Goal: Task Accomplishment & Management: Manage account settings

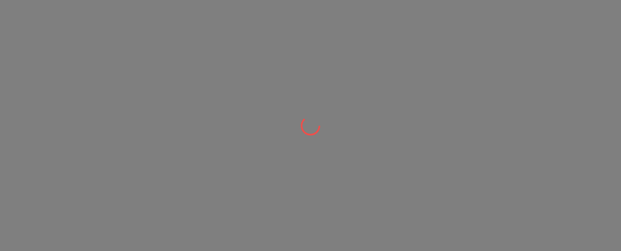
click at [306, 62] on div at bounding box center [310, 125] width 621 height 251
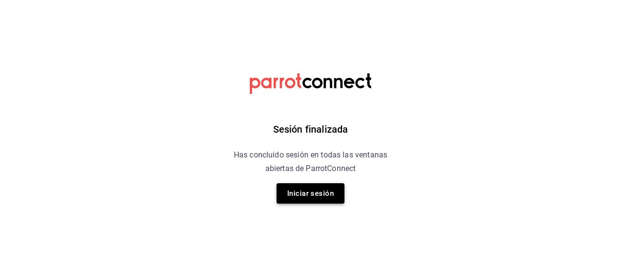
click at [306, 189] on button "Iniciar sesión" at bounding box center [311, 193] width 68 height 20
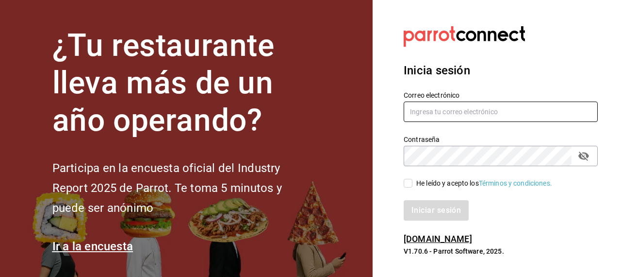
click at [426, 115] on input "text" at bounding box center [501, 111] width 194 height 20
type input "[EMAIL_ADDRESS][DOMAIN_NAME]"
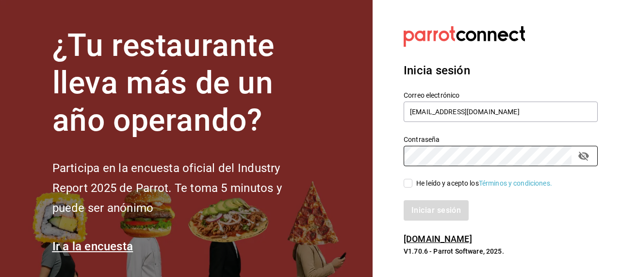
click at [409, 180] on input "He leído y acepto los Términos y condiciones." at bounding box center [408, 183] width 9 height 9
checkbox input "true"
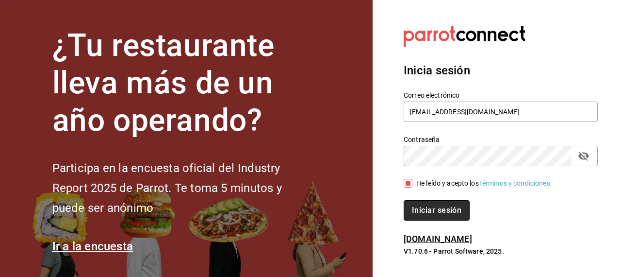
click at [423, 204] on button "Iniciar sesión" at bounding box center [437, 210] width 66 height 20
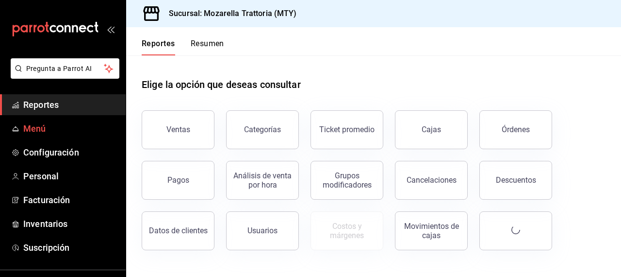
click at [41, 128] on span "Menú" at bounding box center [70, 128] width 95 height 13
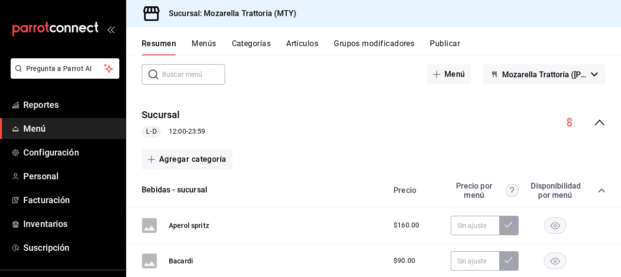
scroll to position [9, 0]
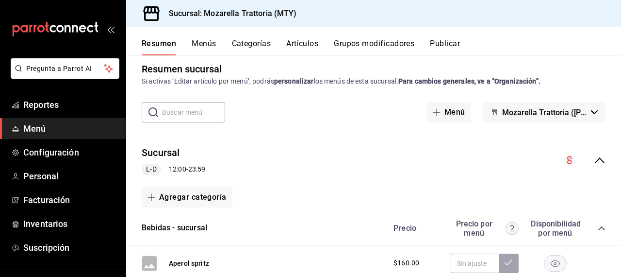
click at [596, 154] on icon "collapse-menu-row" at bounding box center [600, 160] width 12 height 12
click at [569, 187] on div "Agregar categoría" at bounding box center [374, 197] width 464 height 20
click at [469, 187] on div "Agregar categoría" at bounding box center [374, 197] width 464 height 20
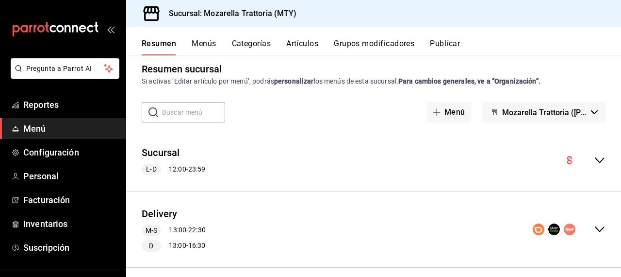
click at [467, 155] on div "Sucursal L-D 12:00 - 23:59 Agregar categoría Bebidas - sucursal Precio Precio p…" at bounding box center [373, 160] width 495 height 61
click at [467, 152] on div "Sucursal L-D 12:00 - 23:59" at bounding box center [373, 160] width 495 height 45
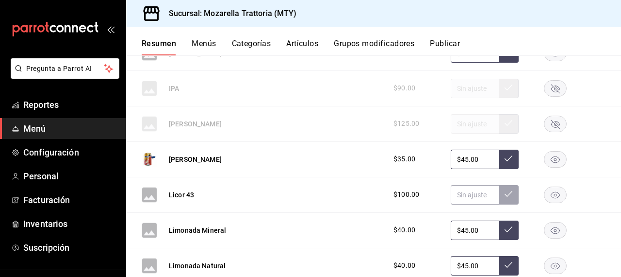
scroll to position [714, 0]
click at [467, 229] on input "$45.00" at bounding box center [475, 230] width 49 height 19
type input "$4.00"
type input "$60.00"
click at [506, 232] on icon at bounding box center [509, 230] width 8 height 8
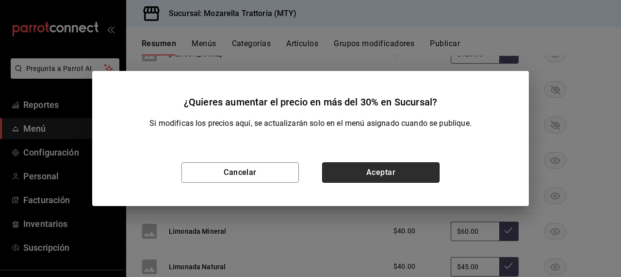
click at [414, 173] on button "Aceptar" at bounding box center [380, 172] width 117 height 20
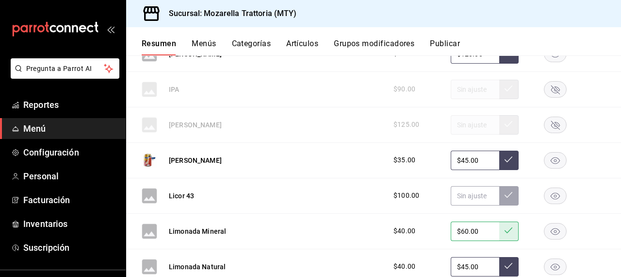
click at [445, 42] on button "Publicar" at bounding box center [445, 47] width 30 height 16
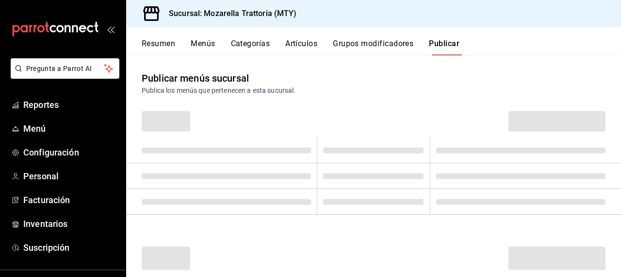
click at [447, 45] on button "Publicar" at bounding box center [444, 47] width 31 height 16
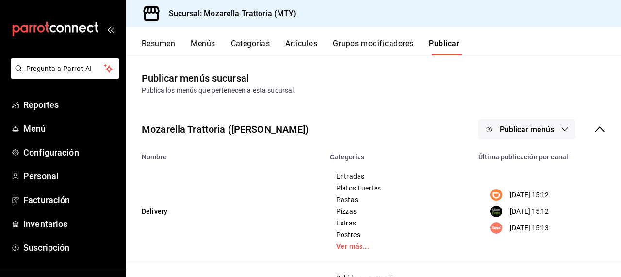
click at [447, 45] on button "Publicar" at bounding box center [444, 47] width 31 height 16
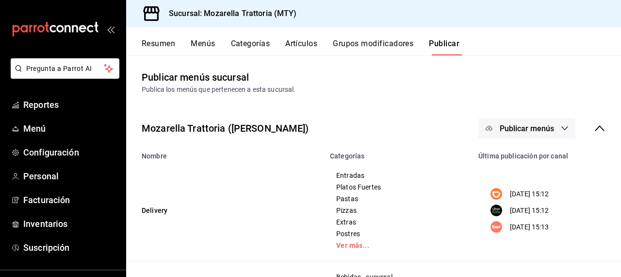
click at [443, 43] on button "Publicar" at bounding box center [444, 47] width 31 height 16
click at [518, 127] on span "Publicar menús" at bounding box center [527, 128] width 54 height 9
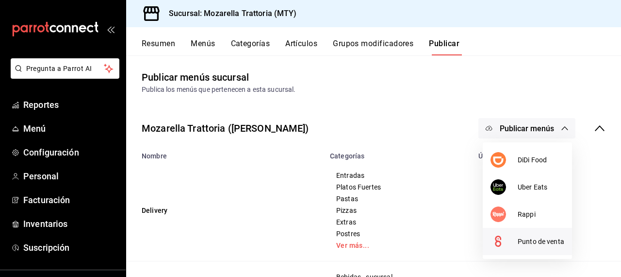
click at [530, 245] on span "Punto de venta" at bounding box center [541, 241] width 47 height 10
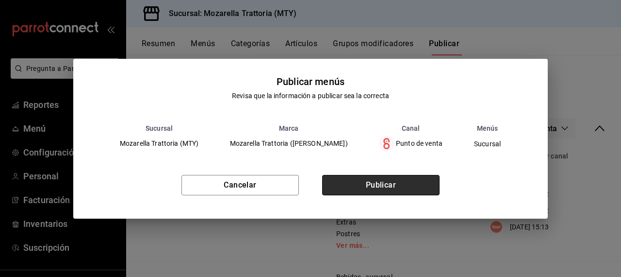
click at [423, 189] on button "Publicar" at bounding box center [380, 185] width 117 height 20
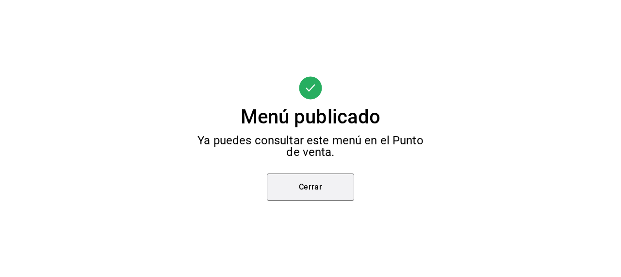
click at [323, 190] on button "Cerrar" at bounding box center [310, 186] width 87 height 27
click at [205, 44] on div "Menú publicado Ya puedes consultar este menú en el Punto de venta. Cerrar" at bounding box center [310, 138] width 621 height 277
click at [35, 128] on div "Menú publicado Ya puedes consultar este menú en el Punto de venta. Cerrar" at bounding box center [310, 138] width 621 height 277
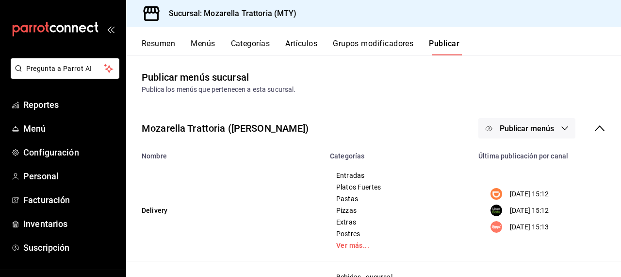
scroll to position [0, 0]
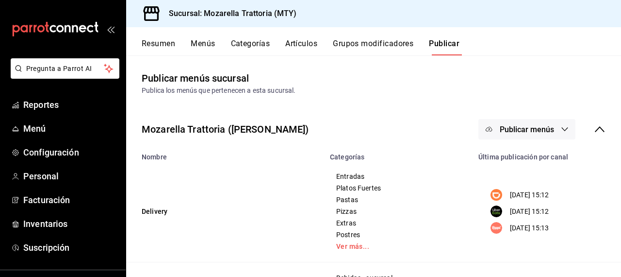
click at [35, 128] on span "Menú" at bounding box center [70, 128] width 95 height 13
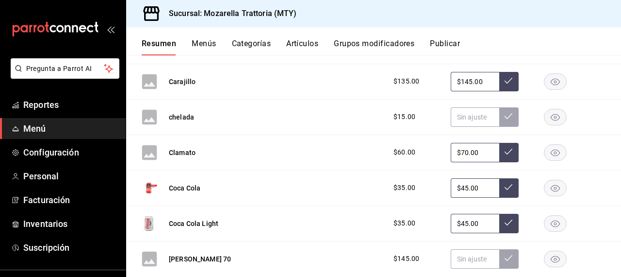
scroll to position [401, 0]
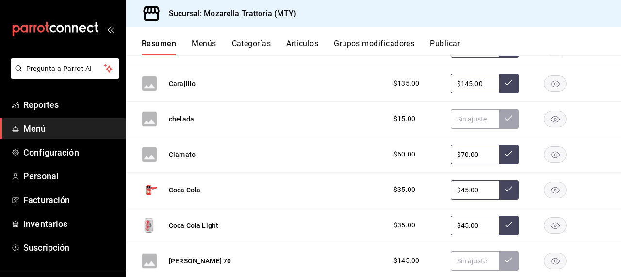
click at [468, 190] on input "$45.00" at bounding box center [475, 189] width 49 height 19
type input "$4.00"
type input "$60.00"
click at [514, 184] on button at bounding box center [508, 189] width 19 height 19
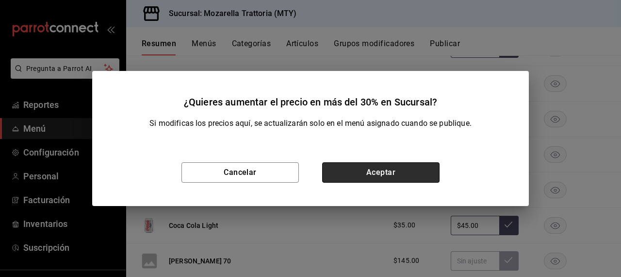
click at [422, 167] on button "Aceptar" at bounding box center [380, 172] width 117 height 20
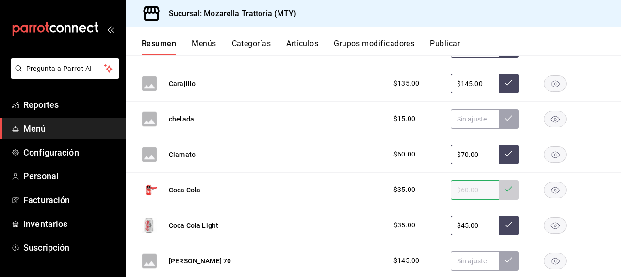
click at [467, 225] on input "$45.00" at bounding box center [475, 224] width 49 height 19
type input "$4.00"
type input "$60.00"
click at [506, 226] on icon at bounding box center [509, 224] width 8 height 8
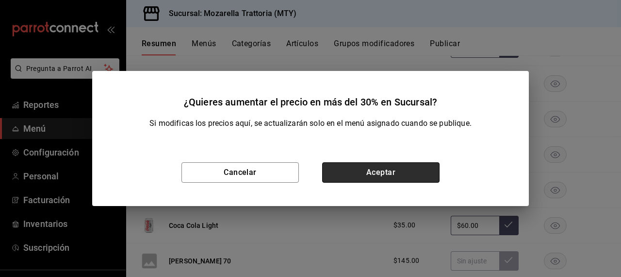
click at [418, 175] on button "Aceptar" at bounding box center [380, 172] width 117 height 20
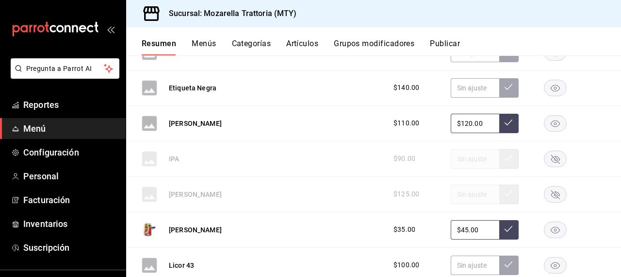
scroll to position [689, 0]
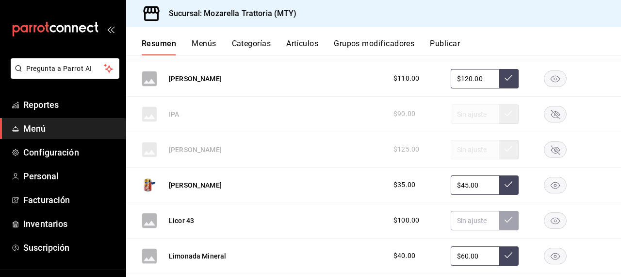
click at [467, 184] on input "$45.00" at bounding box center [475, 184] width 49 height 19
type input "$4.00"
type input "$60.00"
click at [503, 184] on button at bounding box center [508, 184] width 19 height 19
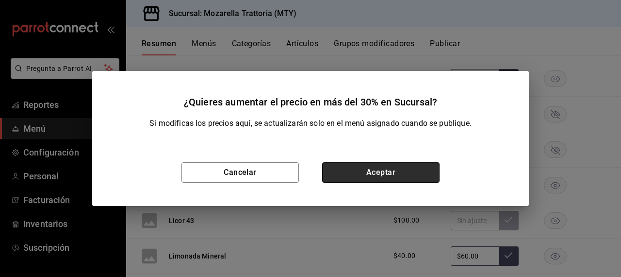
click at [423, 174] on button "Aceptar" at bounding box center [380, 172] width 117 height 20
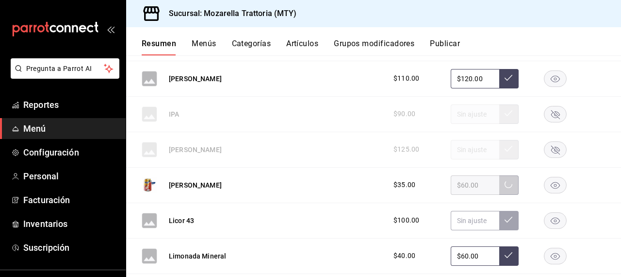
click at [466, 207] on div "Licor 43 $100.00" at bounding box center [373, 220] width 495 height 35
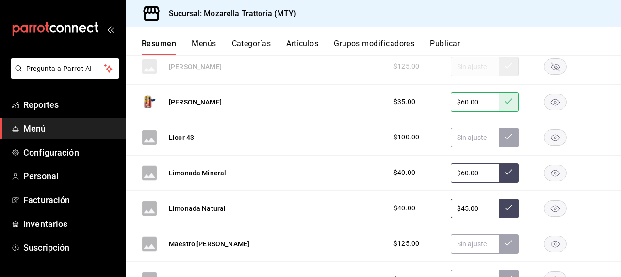
click at [468, 207] on input "$45.00" at bounding box center [475, 207] width 49 height 19
type input "$4.00"
type input "$60.00"
click at [507, 208] on icon at bounding box center [509, 207] width 8 height 8
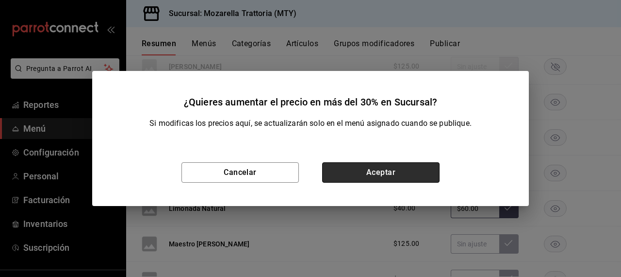
click at [416, 172] on button "Aceptar" at bounding box center [380, 172] width 117 height 20
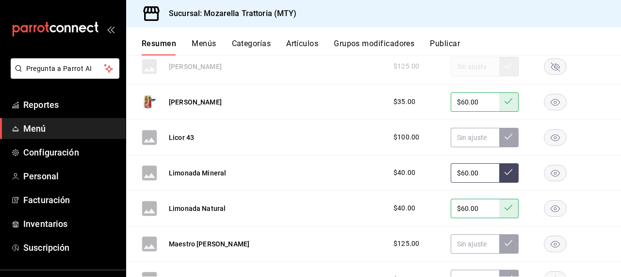
scroll to position [1129, 0]
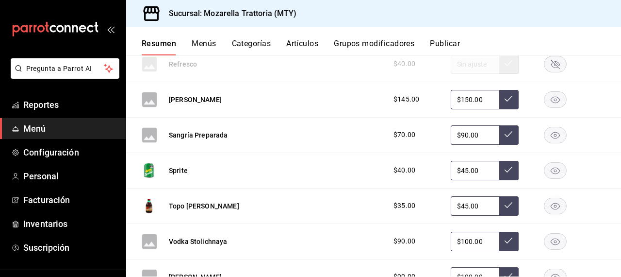
click at [467, 169] on input "$45.00" at bounding box center [475, 170] width 49 height 19
type input "$4.00"
type input "$60.00"
click at [507, 169] on icon at bounding box center [509, 169] width 8 height 8
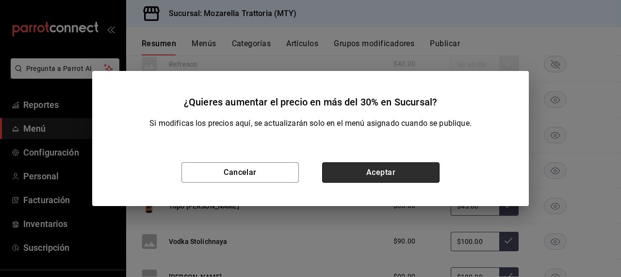
click at [433, 173] on button "Aceptar" at bounding box center [380, 172] width 117 height 20
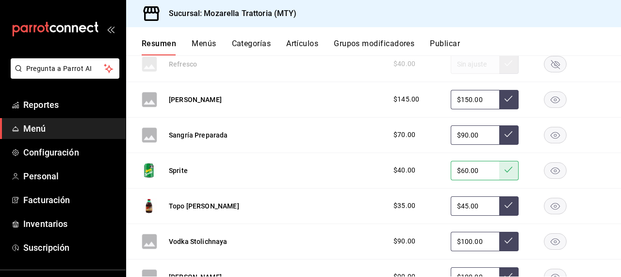
click at [468, 205] on input "$45.00" at bounding box center [475, 205] width 49 height 19
type input "$4.00"
type input "$60.00"
click at [507, 202] on icon at bounding box center [509, 205] width 8 height 8
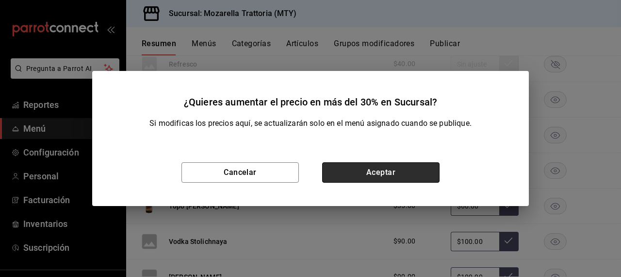
click at [419, 169] on button "Aceptar" at bounding box center [380, 172] width 117 height 20
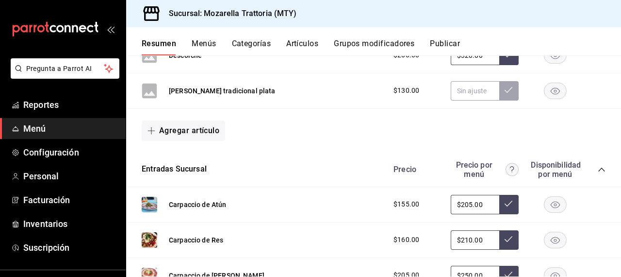
scroll to position [1533, 0]
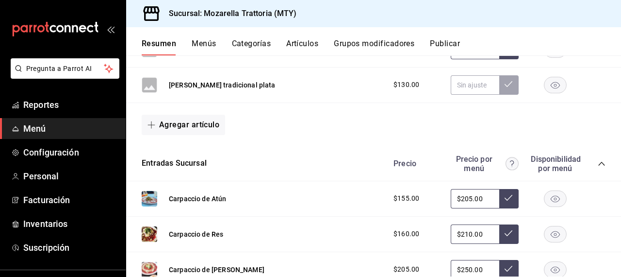
click at [471, 199] on input "$205.00" at bounding box center [475, 198] width 49 height 19
type input "$215.00"
click at [506, 195] on icon at bounding box center [509, 198] width 8 height 8
click at [473, 234] on input "$210.00" at bounding box center [475, 233] width 49 height 19
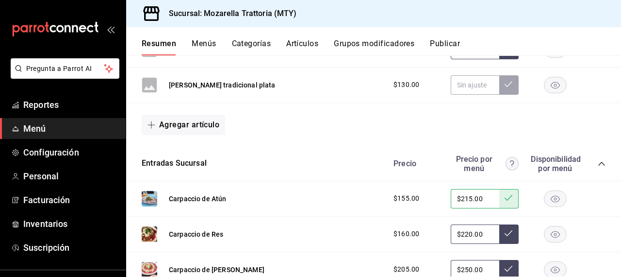
type input "$220.00"
click at [508, 233] on icon at bounding box center [509, 233] width 8 height 8
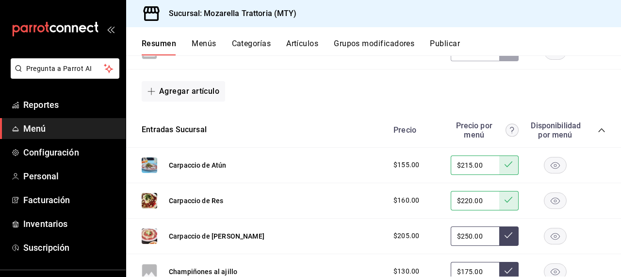
scroll to position [1569, 0]
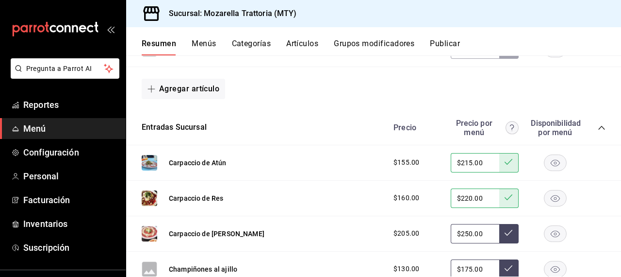
click at [471, 232] on input "$250.00" at bounding box center [475, 233] width 49 height 19
type input "$260.00"
click at [507, 232] on icon at bounding box center [509, 233] width 8 height 8
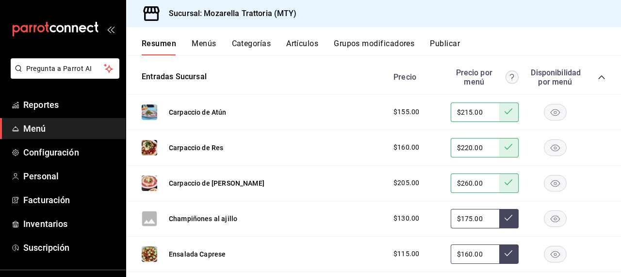
click at [469, 217] on input "$175.00" at bounding box center [475, 218] width 49 height 19
type input "$185.00"
click at [510, 209] on button at bounding box center [508, 218] width 19 height 19
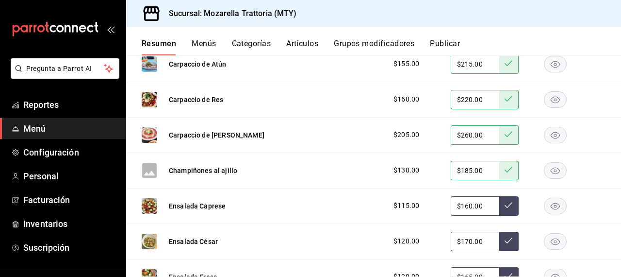
click at [469, 205] on input "$160.00" at bounding box center [475, 205] width 49 height 19
type input "$170.00"
click at [506, 204] on icon at bounding box center [509, 205] width 8 height 8
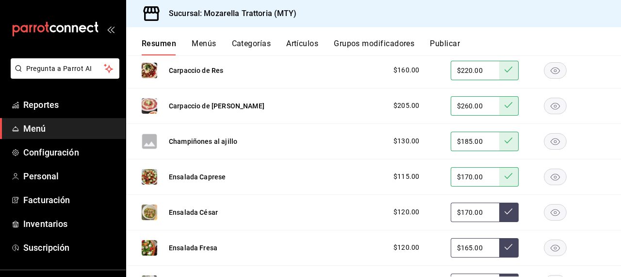
click at [468, 210] on input "$170.00" at bounding box center [475, 211] width 49 height 19
type input "$180.00"
click at [505, 210] on icon at bounding box center [509, 211] width 8 height 8
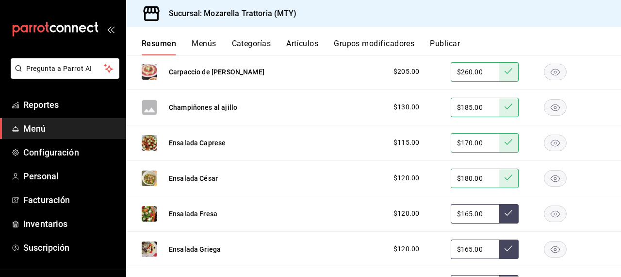
scroll to position [1737, 0]
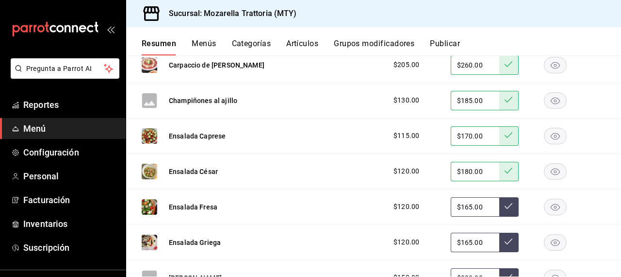
click at [468, 210] on input "$165.00" at bounding box center [475, 206] width 49 height 19
type input "$175.00"
click at [507, 205] on icon at bounding box center [509, 206] width 8 height 8
click at [468, 242] on input "$165.00" at bounding box center [475, 241] width 49 height 19
type input "$175.00"
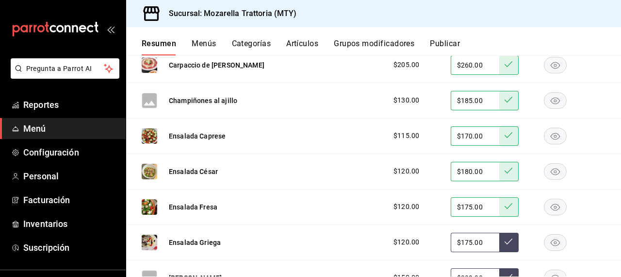
click at [502, 241] on button at bounding box center [508, 241] width 19 height 19
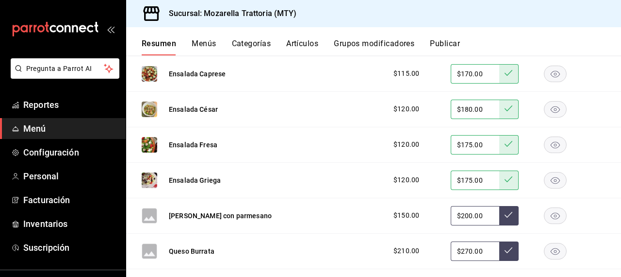
click at [469, 215] on input "$200.00" at bounding box center [475, 215] width 49 height 19
type input "$210.00"
click at [508, 215] on icon at bounding box center [509, 215] width 8 height 8
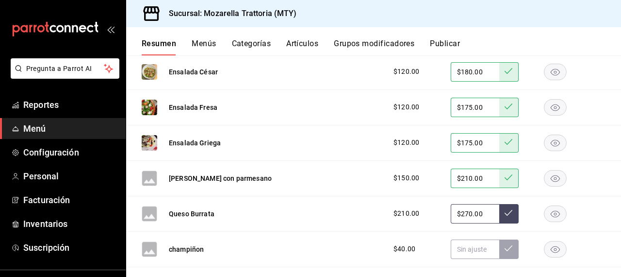
scroll to position [1838, 0]
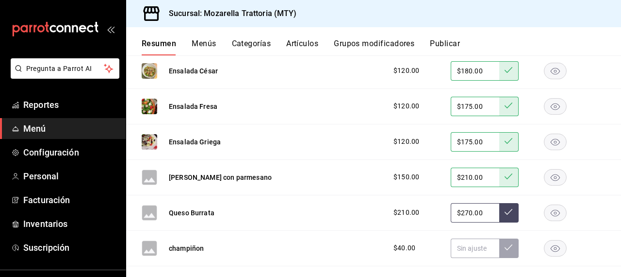
click at [467, 210] on input "$270.00" at bounding box center [475, 212] width 49 height 19
type input "$280.00"
click at [506, 210] on icon at bounding box center [509, 212] width 8 height 8
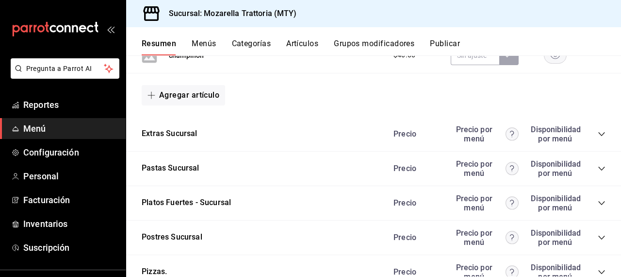
scroll to position [2030, 0]
click at [602, 167] on icon "collapse-category-row" at bounding box center [602, 169] width 8 height 8
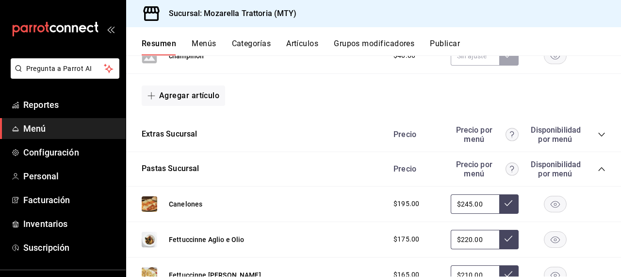
click at [468, 204] on input "$245.00" at bounding box center [475, 203] width 49 height 19
type input "$255.00"
click at [503, 199] on button at bounding box center [508, 203] width 19 height 19
click at [468, 239] on input "$220.00" at bounding box center [475, 238] width 49 height 19
type input "$230.00"
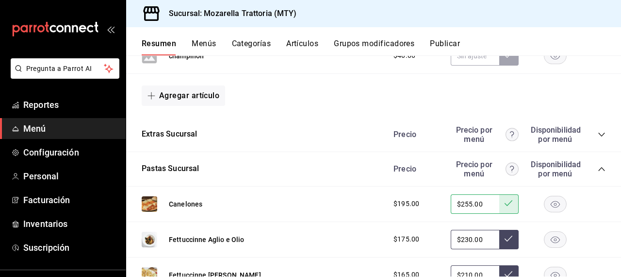
click at [507, 240] on icon at bounding box center [509, 238] width 8 height 8
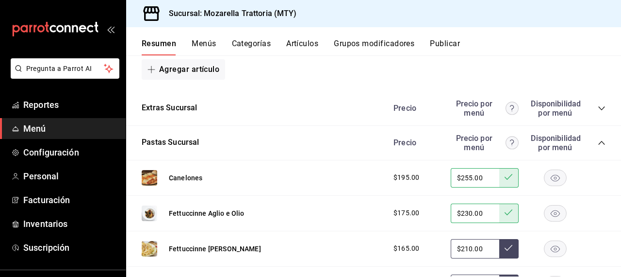
scroll to position [2059, 0]
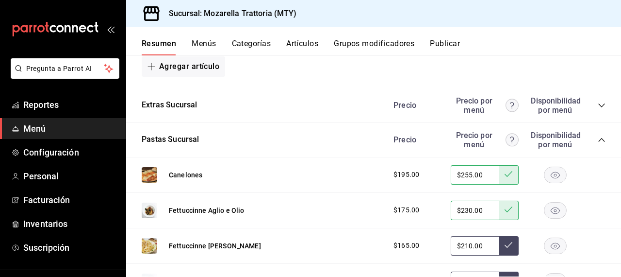
click at [467, 244] on input "$210.00" at bounding box center [475, 245] width 49 height 19
type input "$220.00"
click at [508, 245] on icon at bounding box center [509, 245] width 8 height 8
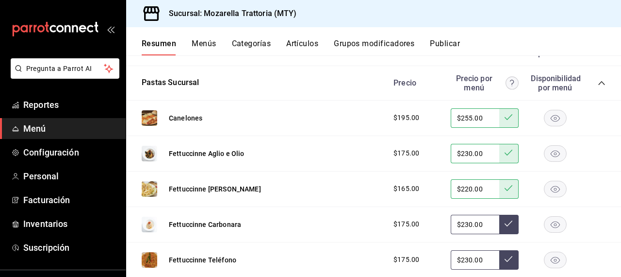
click at [468, 226] on input "$230.00" at bounding box center [475, 223] width 49 height 19
type input "$240.00"
click at [509, 223] on icon at bounding box center [509, 223] width 8 height 6
click at [468, 259] on input "$230.00" at bounding box center [475, 259] width 49 height 19
type input "$240.00"
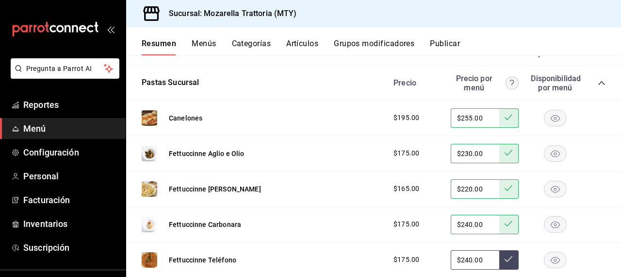
click at [507, 257] on icon at bounding box center [509, 259] width 8 height 8
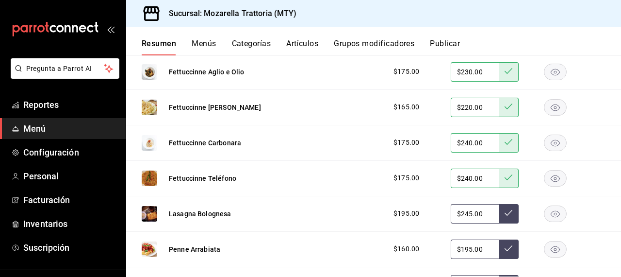
click at [469, 217] on input "$245.00" at bounding box center [475, 213] width 49 height 19
click at [466, 213] on input "$245.00" at bounding box center [475, 213] width 49 height 19
type input "$255.00"
click at [507, 213] on icon at bounding box center [509, 213] width 8 height 8
click at [472, 248] on input "$195.00" at bounding box center [475, 248] width 49 height 19
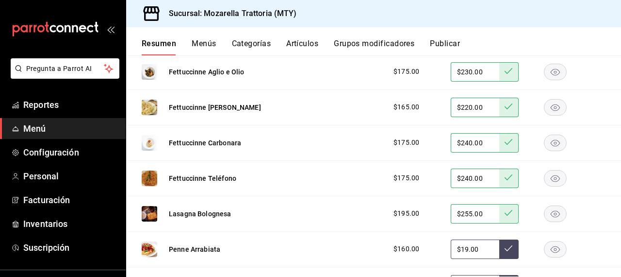
type input "$1.00"
type input "$205.00"
click at [502, 249] on button at bounding box center [508, 248] width 19 height 19
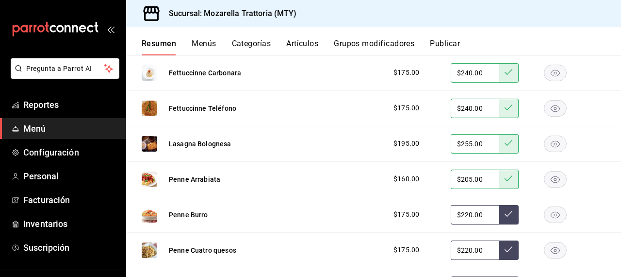
click at [470, 215] on input "$220.00" at bounding box center [475, 214] width 49 height 19
type input "$230.00"
click at [506, 215] on icon at bounding box center [509, 214] width 8 height 8
click at [469, 250] on input "$220.00" at bounding box center [475, 249] width 49 height 19
type input "$230.00"
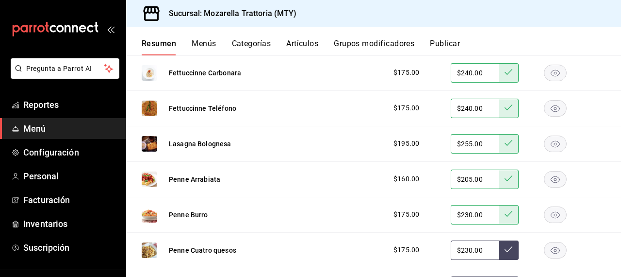
click at [509, 246] on icon at bounding box center [509, 249] width 8 height 8
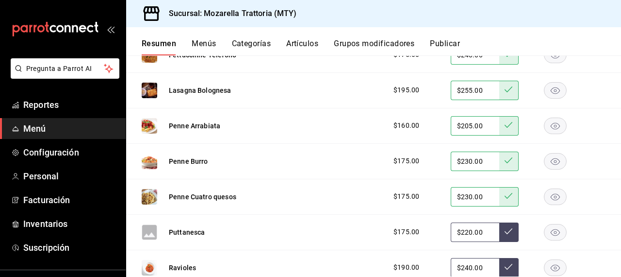
click at [467, 231] on input "$220.00" at bounding box center [475, 231] width 49 height 19
type input "$230.00"
click at [508, 229] on icon at bounding box center [509, 231] width 8 height 8
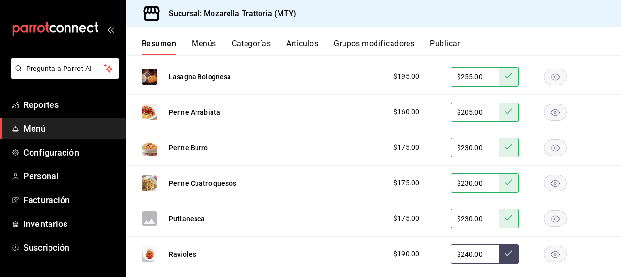
scroll to position [2358, 0]
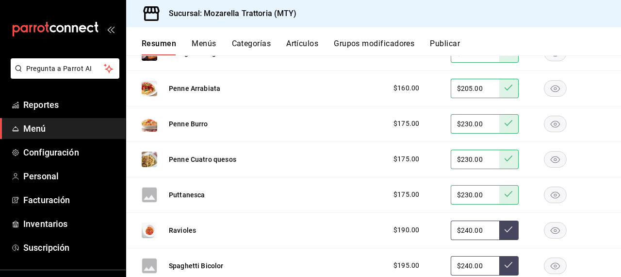
click at [468, 230] on input "$240.00" at bounding box center [475, 229] width 49 height 19
type input "$250.00"
click at [504, 228] on button at bounding box center [508, 229] width 19 height 19
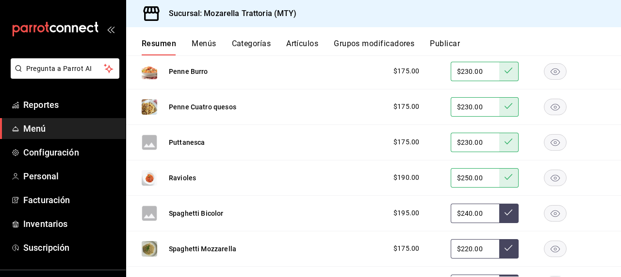
scroll to position [2410, 0]
click at [468, 212] on input "$240.00" at bounding box center [475, 213] width 49 height 19
type input "$250.00"
click at [506, 213] on icon at bounding box center [509, 213] width 8 height 6
click at [468, 248] on input "$220.00" at bounding box center [475, 248] width 49 height 19
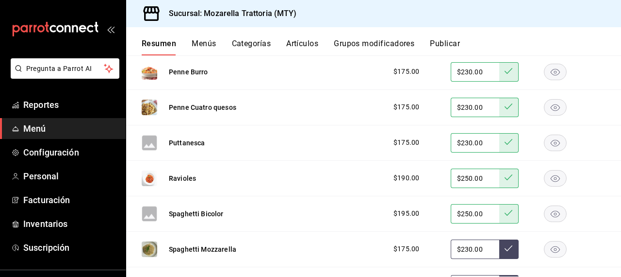
type input "$230.00"
click at [505, 248] on icon at bounding box center [509, 248] width 8 height 6
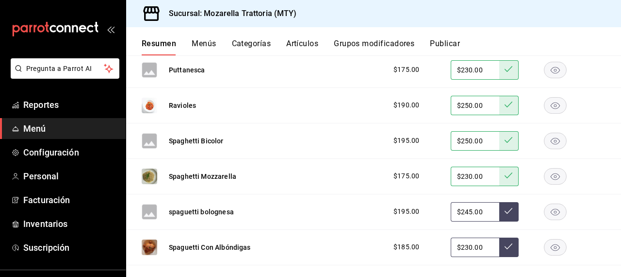
click at [471, 211] on input "$245.00" at bounding box center [475, 211] width 49 height 19
type input "$260.00"
click at [506, 208] on icon at bounding box center [509, 211] width 8 height 8
click at [468, 246] on input "$230.00" at bounding box center [475, 246] width 49 height 19
type input "$240.00"
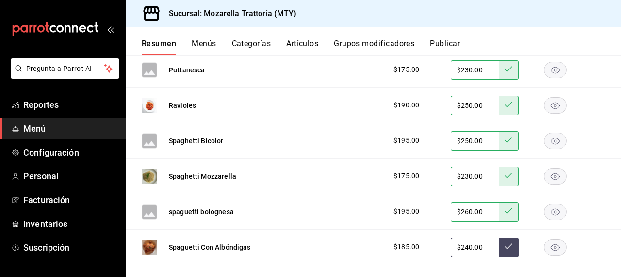
click at [505, 246] on icon at bounding box center [509, 246] width 8 height 6
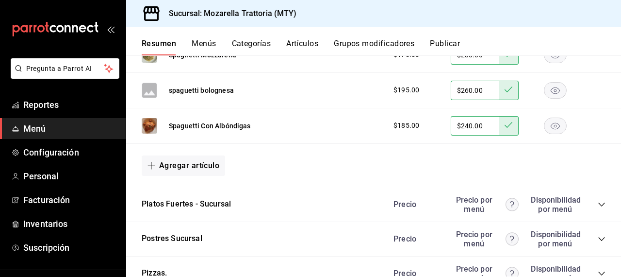
scroll to position [2614, 0]
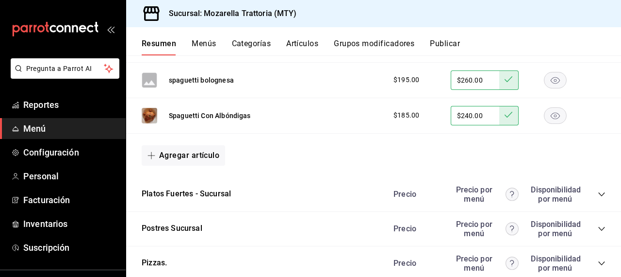
click at [603, 193] on icon "collapse-category-row" at bounding box center [602, 194] width 8 height 8
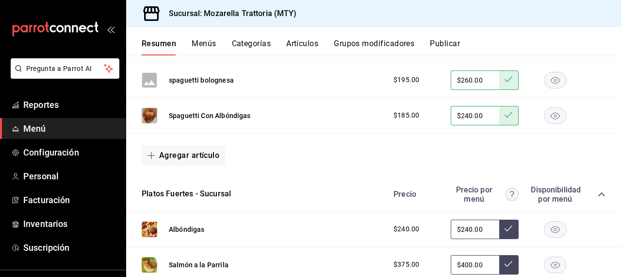
click at [468, 228] on input "$240.00" at bounding box center [475, 228] width 49 height 19
type input "$250.00"
click at [509, 226] on icon at bounding box center [509, 228] width 8 height 8
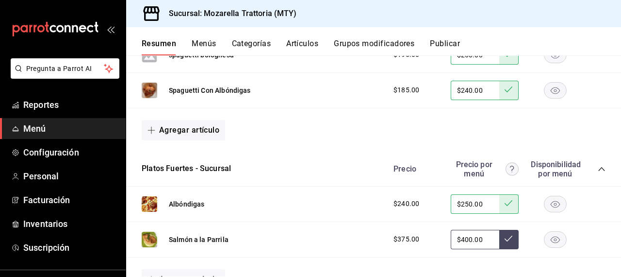
scroll to position [2644, 0]
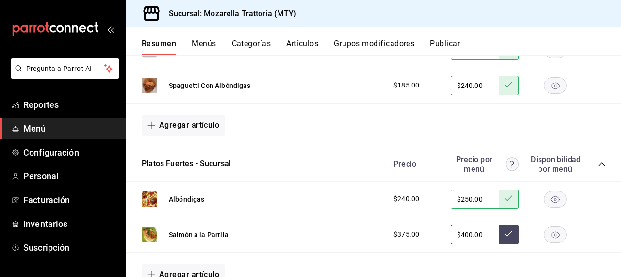
click at [470, 233] on input "$400.00" at bounding box center [475, 234] width 49 height 19
type input "$410.00"
click at [508, 232] on icon at bounding box center [509, 233] width 8 height 8
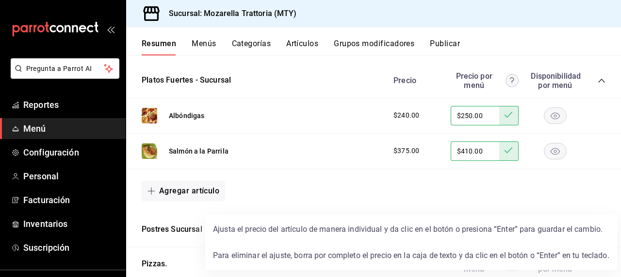
scroll to position [2758, 0]
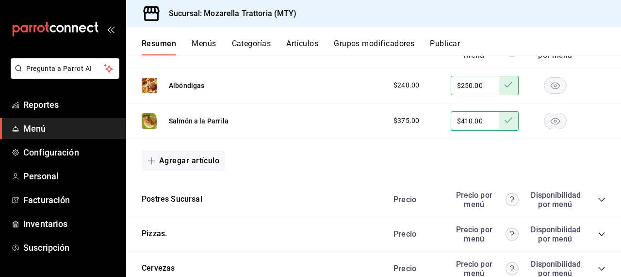
click at [603, 197] on icon "collapse-category-row" at bounding box center [602, 200] width 8 height 8
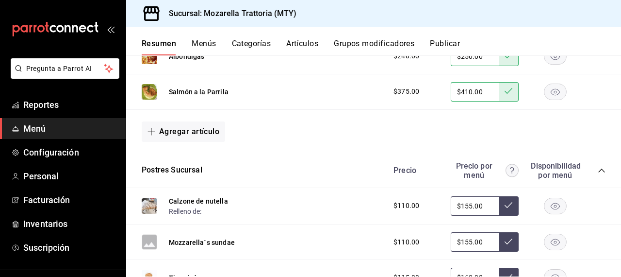
scroll to position [2786, 0]
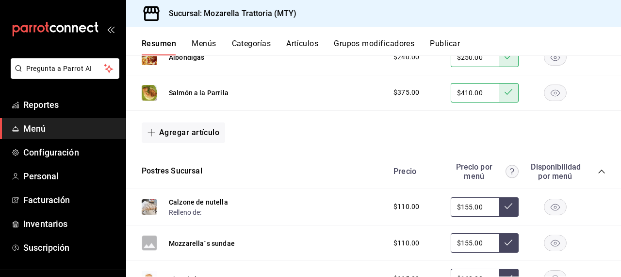
click at [467, 205] on input "$155.00" at bounding box center [475, 206] width 49 height 19
type input "$165.00"
click at [511, 201] on button at bounding box center [508, 206] width 19 height 19
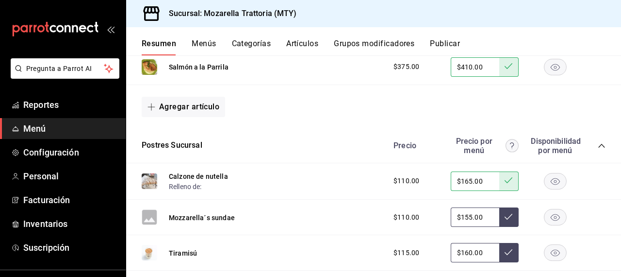
scroll to position [2811, 0]
click at [466, 216] on input "$155.00" at bounding box center [475, 217] width 49 height 19
type input "$165.00"
click at [508, 216] on icon at bounding box center [509, 217] width 8 height 8
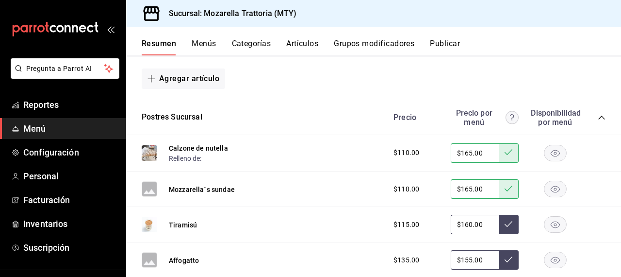
scroll to position [2846, 0]
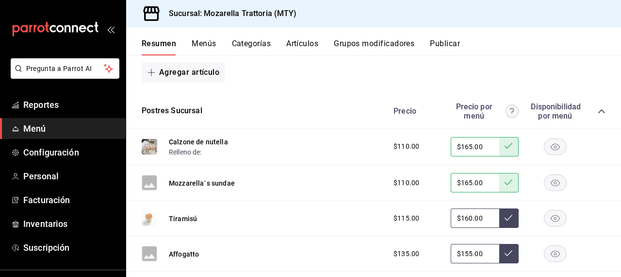
click at [469, 216] on input "$160.00" at bounding box center [475, 217] width 49 height 19
type input "$170.00"
click at [506, 217] on icon at bounding box center [509, 217] width 8 height 8
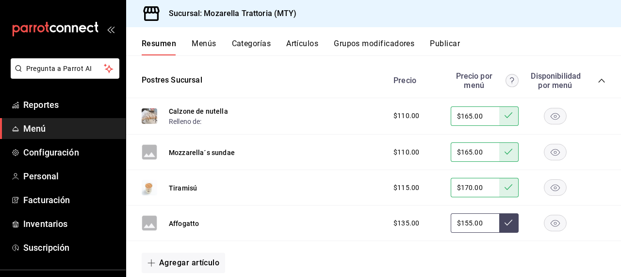
scroll to position [2882, 0]
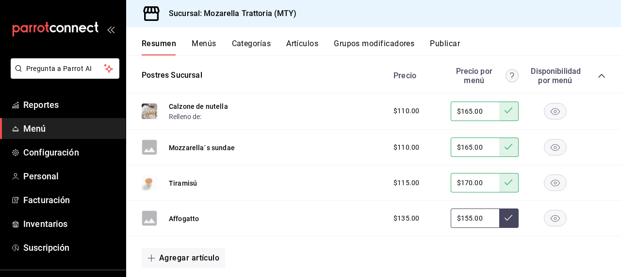
click at [470, 218] on input "$155.00" at bounding box center [475, 217] width 49 height 19
type input "$165.00"
click at [507, 219] on icon at bounding box center [509, 217] width 8 height 8
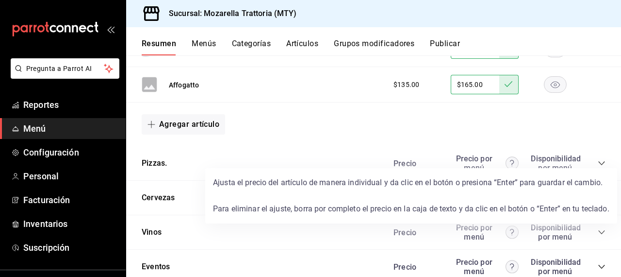
scroll to position [3029, 0]
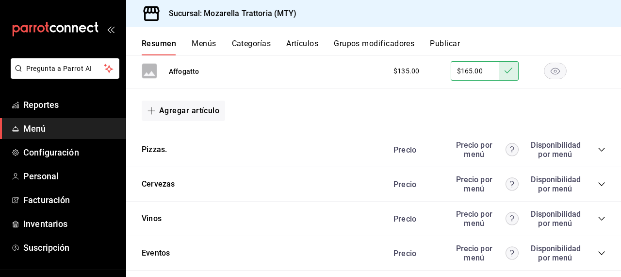
click at [601, 148] on icon "collapse-category-row" at bounding box center [602, 150] width 8 height 8
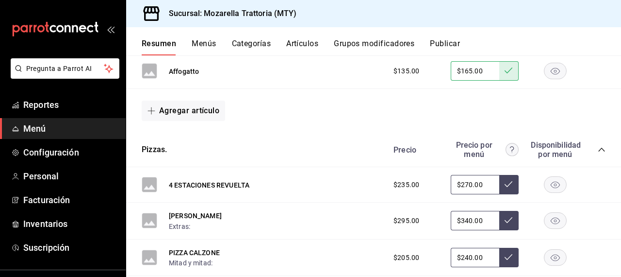
click at [467, 185] on input "$270.00" at bounding box center [475, 184] width 49 height 19
type input "$280.00"
click at [508, 181] on icon at bounding box center [509, 184] width 8 height 8
click at [468, 220] on input "$340.00" at bounding box center [475, 220] width 49 height 19
type input "$350.00"
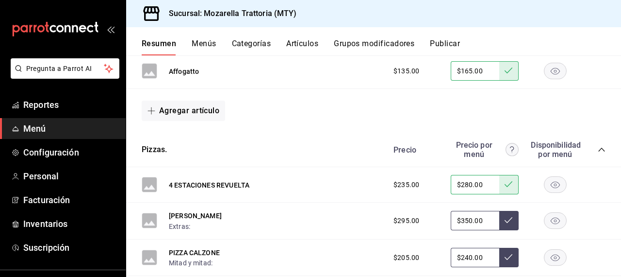
click at [507, 219] on icon at bounding box center [509, 220] width 8 height 8
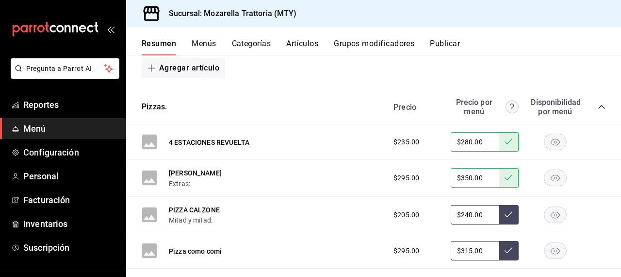
scroll to position [3072, 0]
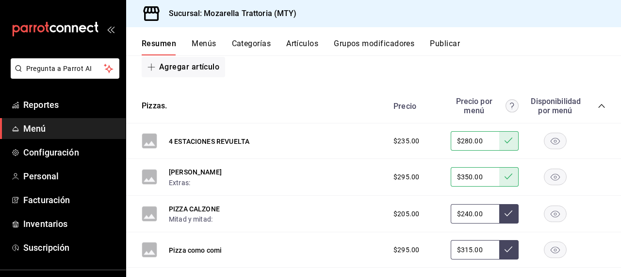
click at [467, 212] on input "$240.00" at bounding box center [475, 213] width 49 height 19
type input "$250.00"
click at [508, 213] on icon at bounding box center [509, 213] width 8 height 8
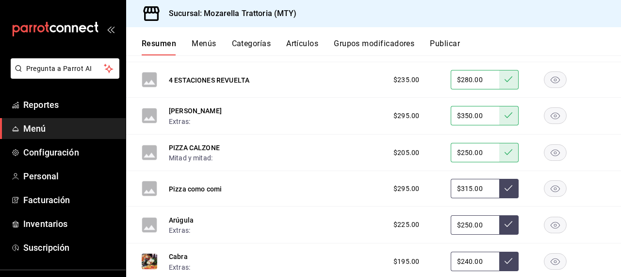
scroll to position [3136, 0]
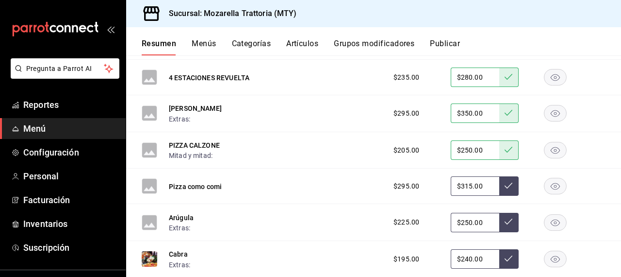
click at [467, 222] on input "$250.00" at bounding box center [475, 222] width 49 height 19
type input "$260.00"
click at [513, 220] on button at bounding box center [508, 222] width 19 height 19
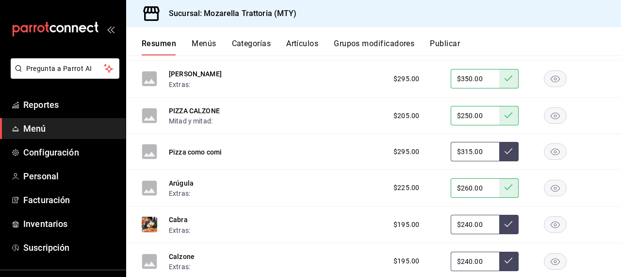
scroll to position [3174, 0]
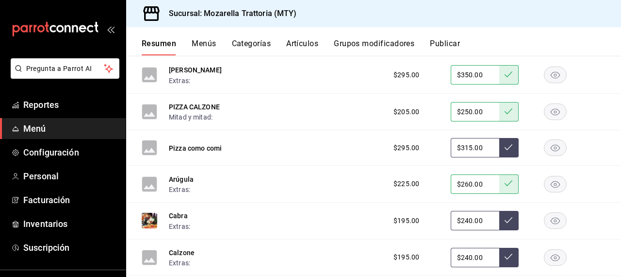
click at [468, 220] on input "$240.00" at bounding box center [475, 220] width 49 height 19
type input "$250.00"
click at [508, 216] on icon at bounding box center [509, 220] width 8 height 8
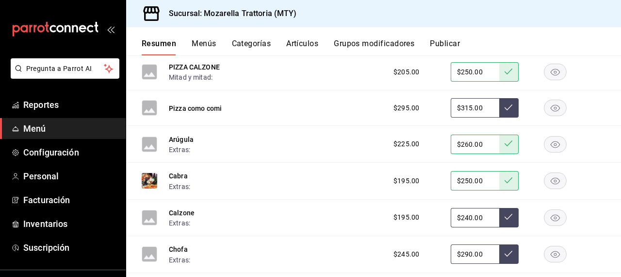
scroll to position [3213, 0]
click at [469, 218] on input "$240.00" at bounding box center [475, 218] width 49 height 19
type input "$250.00"
click at [507, 215] on icon at bounding box center [509, 217] width 8 height 8
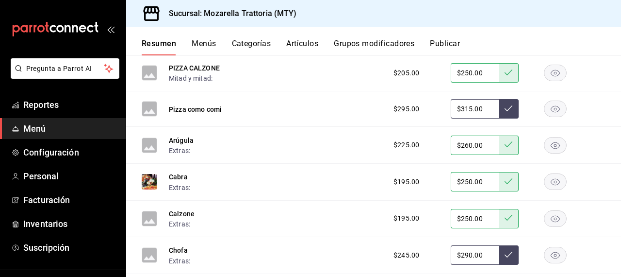
click at [471, 254] on input "$290.00" at bounding box center [475, 254] width 49 height 19
type input "$2.00"
type input "$300.00"
click at [511, 255] on icon at bounding box center [509, 254] width 8 height 8
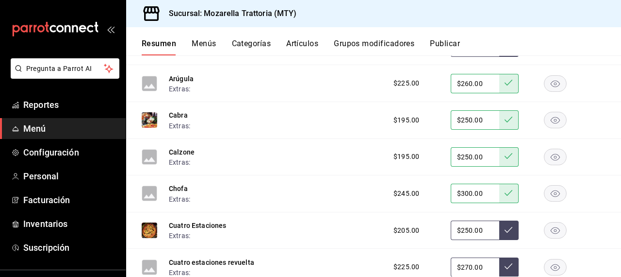
scroll to position [3274, 0]
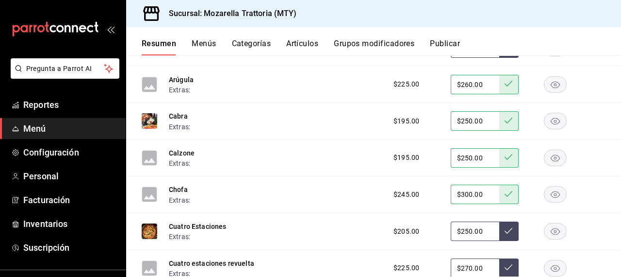
click at [468, 229] on input "$250.00" at bounding box center [475, 230] width 49 height 19
type input "$260.00"
click at [511, 228] on icon at bounding box center [509, 231] width 8 height 8
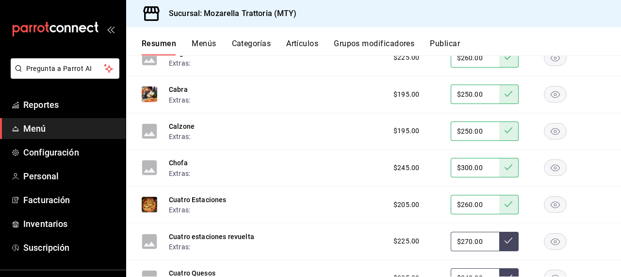
scroll to position [3301, 0]
click at [469, 242] on input "$270.00" at bounding box center [475, 240] width 49 height 19
type input "$280.00"
click at [507, 239] on icon at bounding box center [509, 240] width 8 height 8
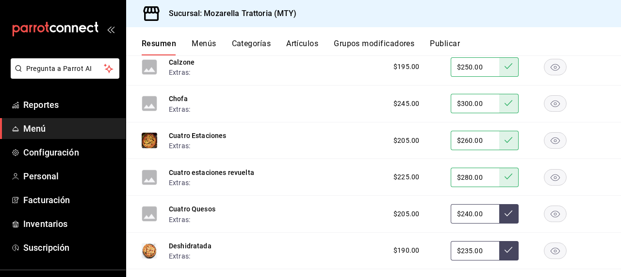
scroll to position [3372, 0]
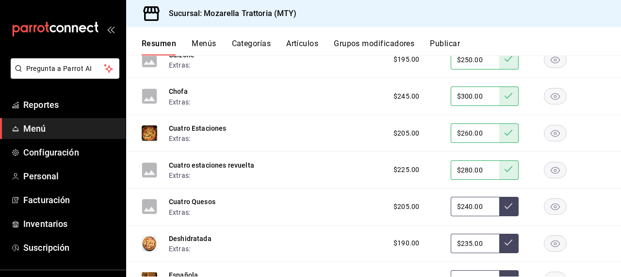
click at [469, 205] on input "$240.00" at bounding box center [475, 205] width 49 height 19
type input "$250.00"
click at [506, 203] on icon at bounding box center [509, 206] width 8 height 8
click at [467, 244] on input "$235.00" at bounding box center [475, 242] width 49 height 19
type input "$245.00"
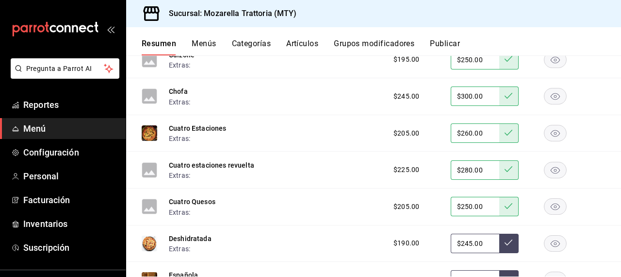
click at [507, 241] on icon at bounding box center [509, 242] width 8 height 8
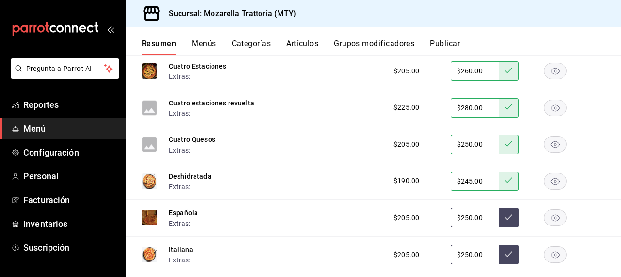
scroll to position [3432, 0]
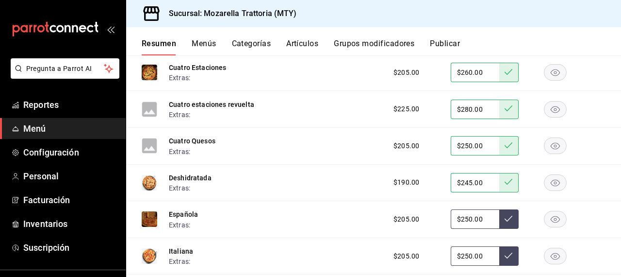
click at [467, 218] on input "$250.00" at bounding box center [475, 218] width 49 height 19
type input "$260.00"
click at [507, 214] on icon at bounding box center [509, 218] width 8 height 8
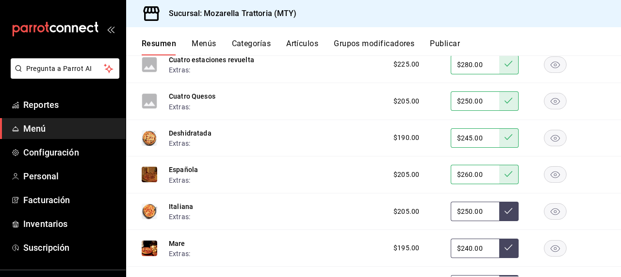
scroll to position [3476, 0]
click at [468, 211] on input "$250.00" at bounding box center [475, 211] width 49 height 19
type input "$260.00"
click at [506, 209] on icon at bounding box center [509, 211] width 8 height 8
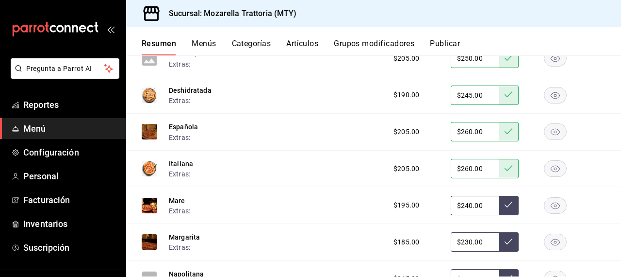
scroll to position [3519, 0]
click at [468, 205] on input "$240.00" at bounding box center [475, 205] width 49 height 19
type input "$250.00"
click at [507, 204] on icon at bounding box center [509, 205] width 8 height 8
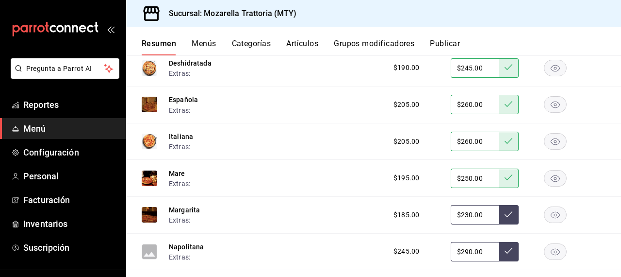
scroll to position [3550, 0]
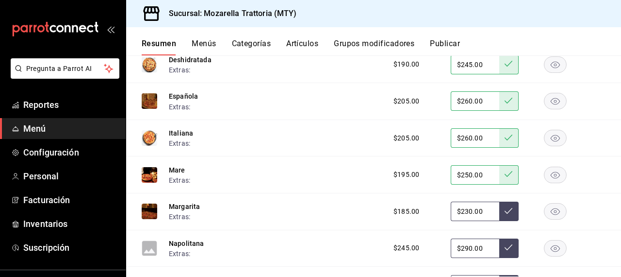
click at [467, 212] on input "$230.00" at bounding box center [475, 210] width 49 height 19
type input "$240.00"
click at [505, 211] on icon at bounding box center [509, 211] width 8 height 8
click at [470, 247] on input "$290.00" at bounding box center [475, 247] width 49 height 19
type input "$300.00"
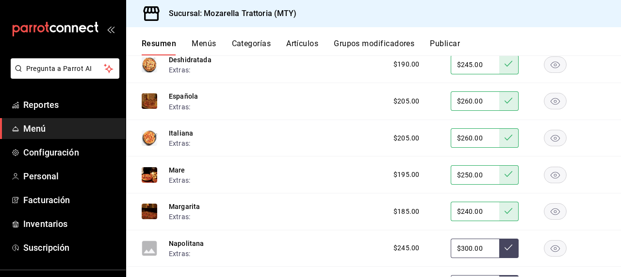
click at [508, 247] on icon at bounding box center [509, 247] width 8 height 8
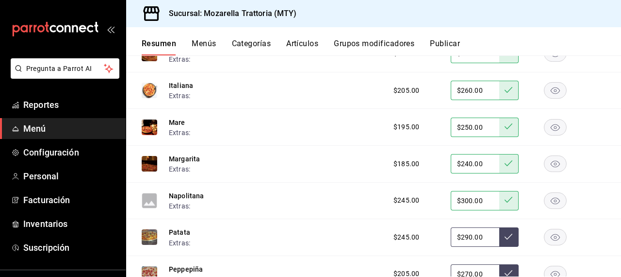
scroll to position [3601, 0]
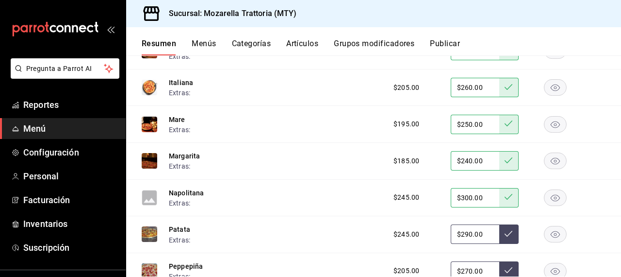
click at [469, 232] on input "$290.00" at bounding box center [475, 233] width 49 height 19
type input "$300.00"
click at [506, 232] on icon at bounding box center [509, 233] width 8 height 8
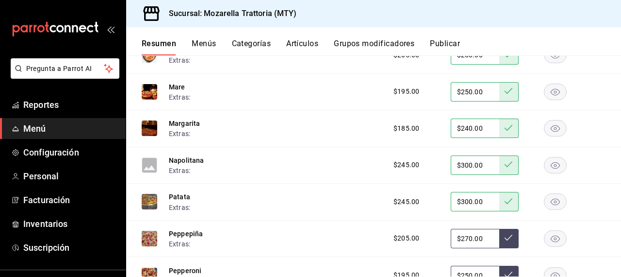
scroll to position [3633, 0]
click at [469, 239] on input "$270.00" at bounding box center [475, 238] width 49 height 19
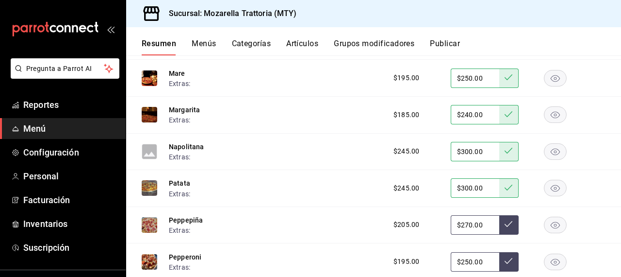
scroll to position [3646, 0]
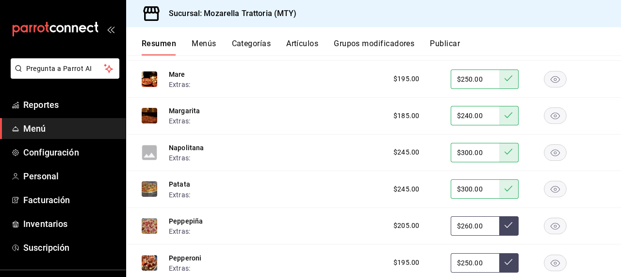
type input "$260.00"
click at [509, 224] on icon at bounding box center [509, 225] width 8 height 6
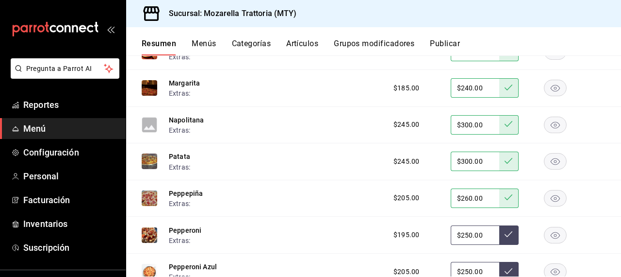
scroll to position [3673, 0]
click at [469, 234] on input "$250.00" at bounding box center [475, 235] width 49 height 19
click at [509, 234] on icon at bounding box center [509, 234] width 8 height 6
click at [507, 231] on icon at bounding box center [509, 234] width 8 height 8
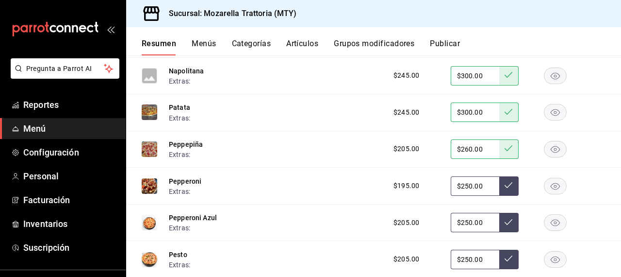
scroll to position [3725, 0]
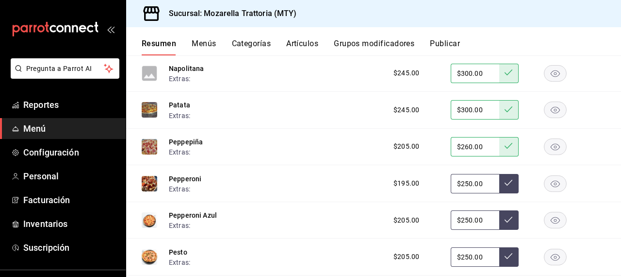
click at [468, 220] on input "$250.00" at bounding box center [475, 219] width 49 height 19
type input "$260.00"
click at [508, 218] on icon at bounding box center [509, 219] width 8 height 8
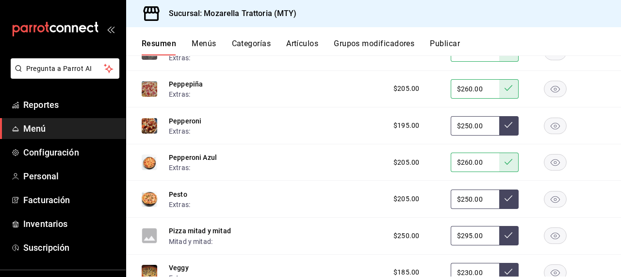
scroll to position [3782, 0]
click at [467, 198] on input "$250.00" at bounding box center [475, 199] width 49 height 19
type input "$260.00"
click at [508, 195] on icon at bounding box center [509, 199] width 8 height 8
click at [473, 235] on input "$295.00" at bounding box center [475, 235] width 49 height 19
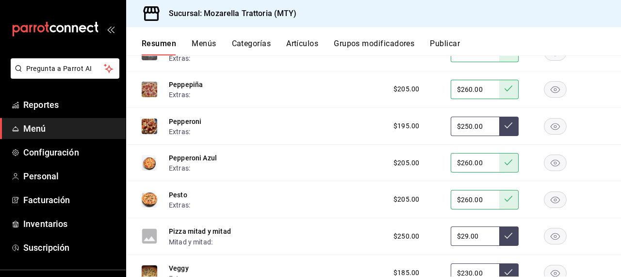
type input "$2.00"
type input "$310.00"
click at [506, 234] on icon at bounding box center [509, 235] width 8 height 8
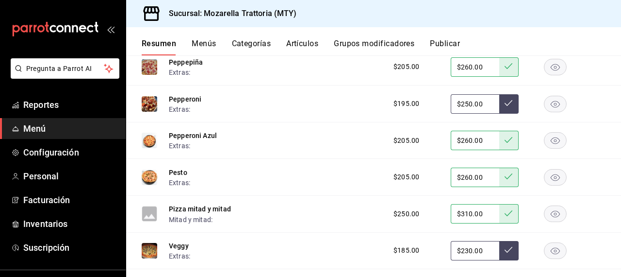
scroll to position [3813, 0]
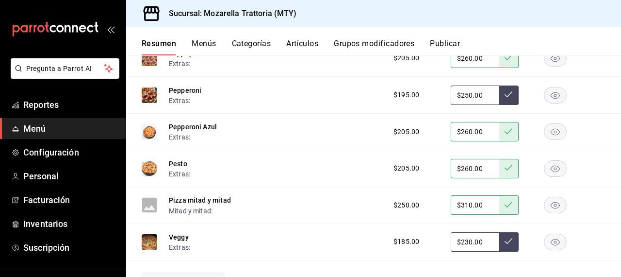
click at [467, 242] on input "$230.00" at bounding box center [475, 241] width 49 height 19
type input "$240.00"
click at [505, 240] on icon at bounding box center [509, 241] width 8 height 8
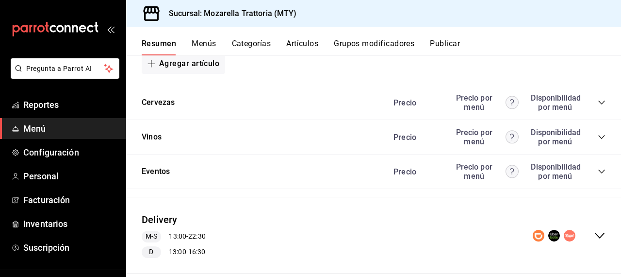
scroll to position [4048, 0]
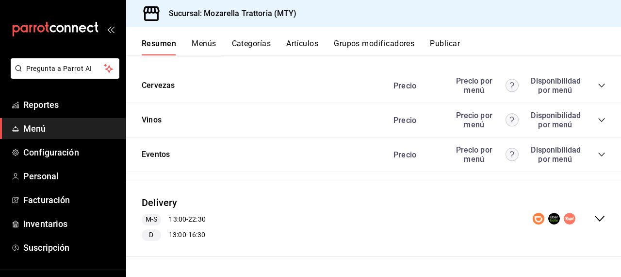
click at [449, 43] on button "Publicar" at bounding box center [445, 47] width 30 height 16
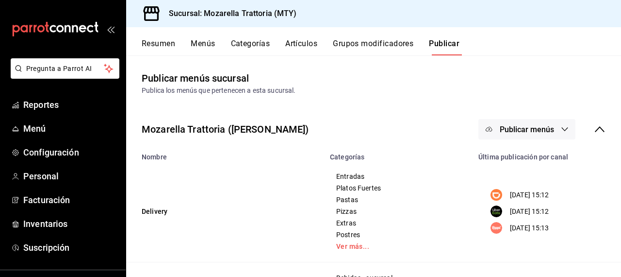
click at [566, 126] on icon "button" at bounding box center [565, 129] width 8 height 8
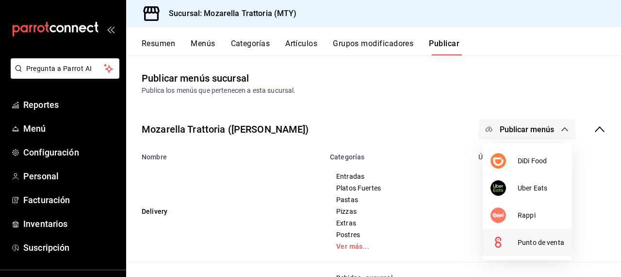
click at [537, 239] on span "Punto de venta" at bounding box center [541, 242] width 47 height 10
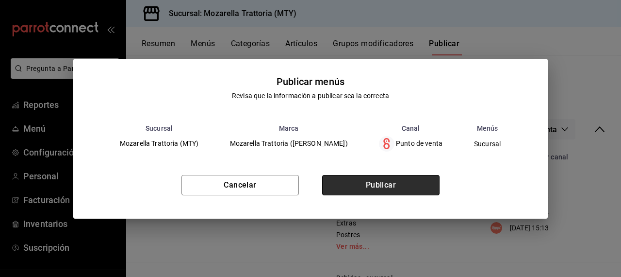
click at [416, 187] on button "Publicar" at bounding box center [380, 185] width 117 height 20
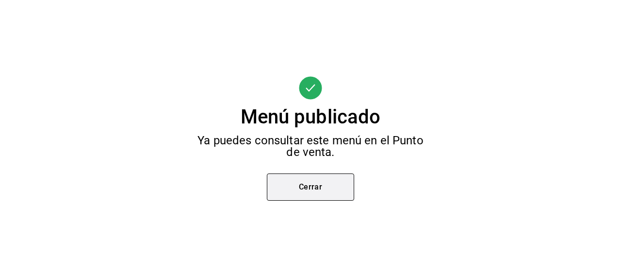
click at [335, 182] on button "Cerrar" at bounding box center [310, 186] width 87 height 27
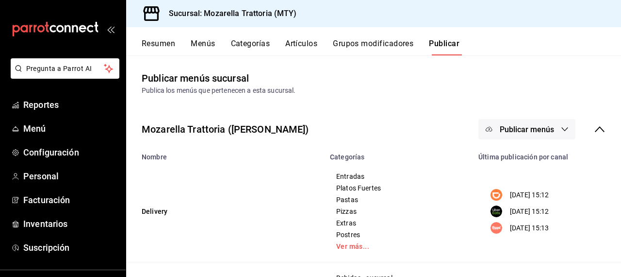
click at [310, 43] on button "Artículos" at bounding box center [301, 47] width 32 height 16
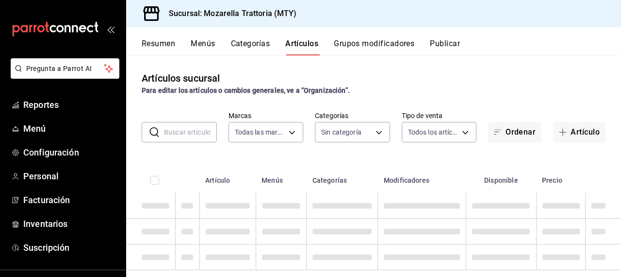
type input "09c8760d-09b7-43e6-adcf-89f425157671"
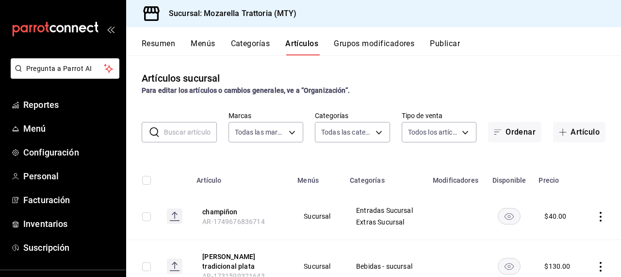
type input "99b1250e-b3f3-4f89-a37f-c3175b5b3f88,ceb2e8c2-ee7a-4595-b2da-f8438d88d5d8,8f32e…"
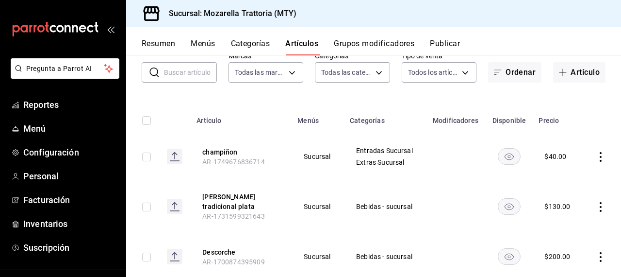
scroll to position [60, 0]
click at [42, 128] on span "Menú" at bounding box center [70, 128] width 95 height 13
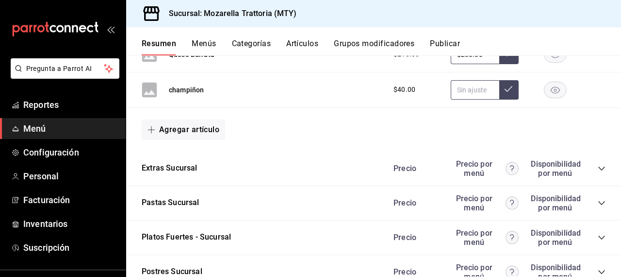
scroll to position [1994, 0]
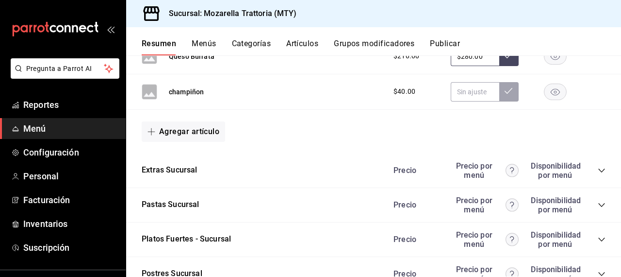
click at [598, 167] on icon "collapse-category-row" at bounding box center [602, 170] width 8 height 8
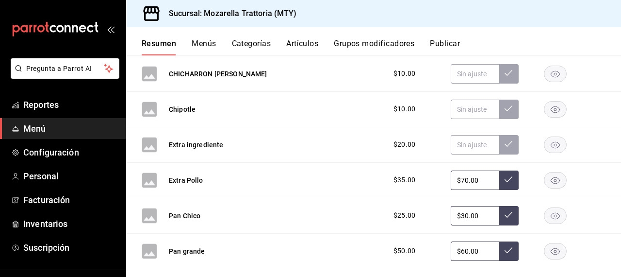
scroll to position [2215, 0]
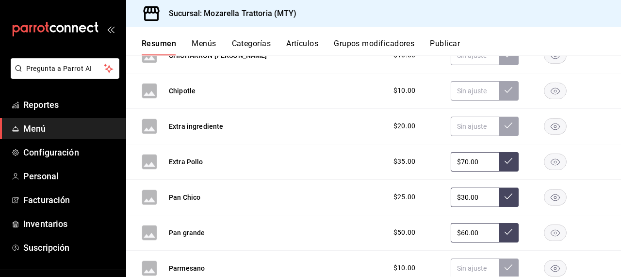
click at [463, 194] on input "$30.00" at bounding box center [475, 196] width 49 height 19
type input "$40.00"
click at [507, 197] on icon at bounding box center [509, 196] width 8 height 8
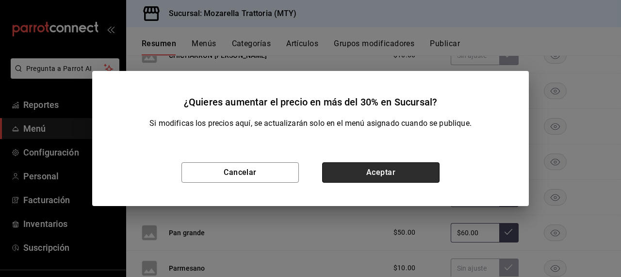
click at [414, 175] on button "Aceptar" at bounding box center [380, 172] width 117 height 20
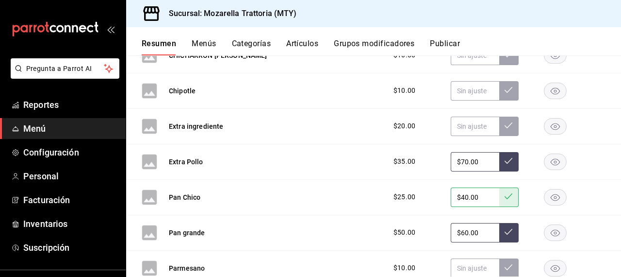
click at [464, 231] on input "$60.00" at bounding box center [475, 232] width 49 height 19
type input "$70.00"
click at [511, 230] on icon at bounding box center [509, 232] width 8 height 8
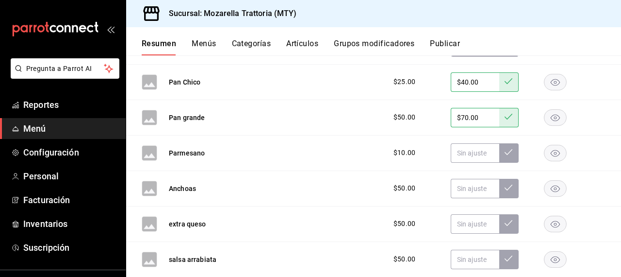
scroll to position [2344, 0]
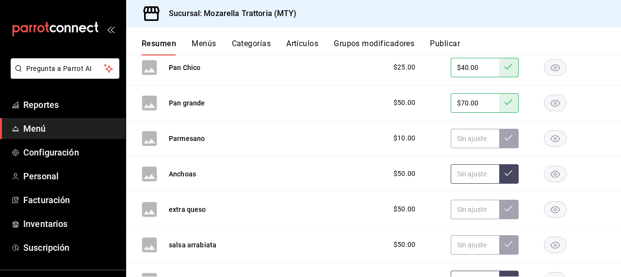
click at [465, 177] on input "text" at bounding box center [475, 173] width 49 height 19
type input "$60.00"
click at [510, 170] on icon at bounding box center [509, 173] width 8 height 8
click at [470, 211] on input "text" at bounding box center [475, 208] width 49 height 19
type input "$60.00"
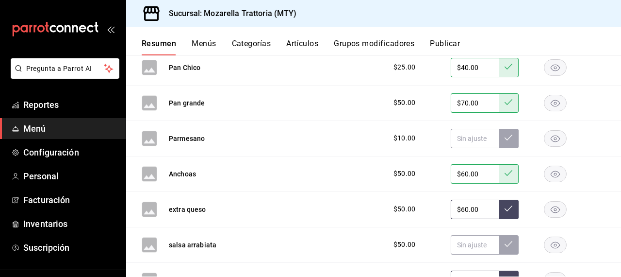
click at [510, 206] on icon at bounding box center [509, 208] width 8 height 6
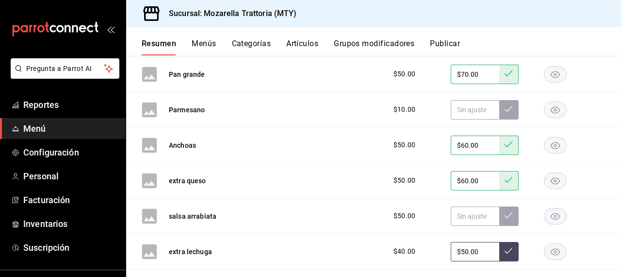
scroll to position [2387, 0]
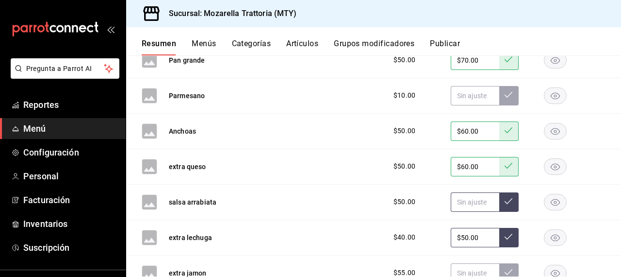
click at [477, 202] on input "text" at bounding box center [475, 201] width 49 height 19
type input "$60.00"
click at [508, 200] on icon at bounding box center [509, 201] width 8 height 8
click at [466, 237] on input "$50.00" at bounding box center [475, 237] width 49 height 19
type input "$60.00"
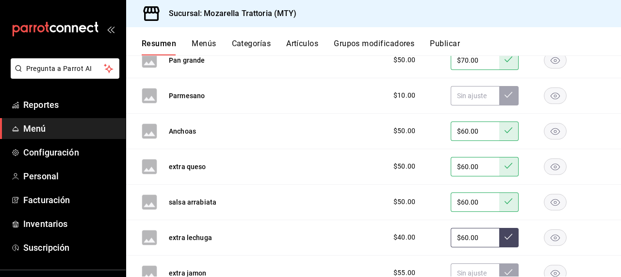
click at [508, 236] on icon at bounding box center [509, 236] width 8 height 8
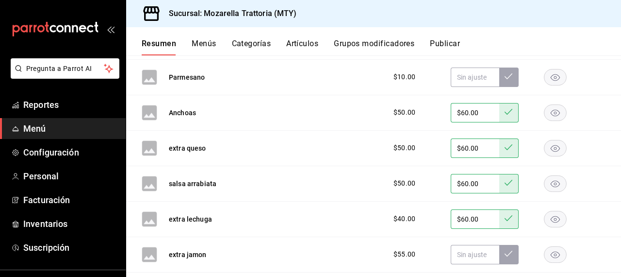
scroll to position [2440, 0]
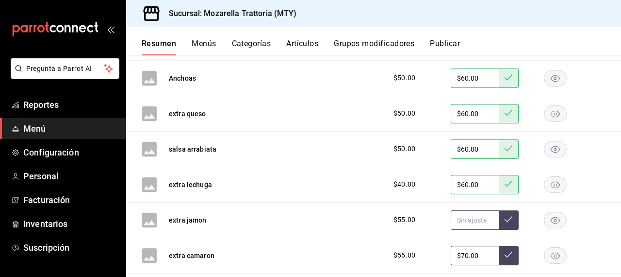
click at [472, 221] on input "text" at bounding box center [475, 219] width 49 height 19
type input "$65.00"
click at [510, 215] on icon at bounding box center [509, 219] width 8 height 8
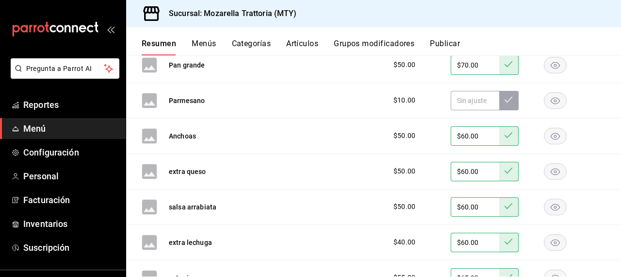
scroll to position [2385, 0]
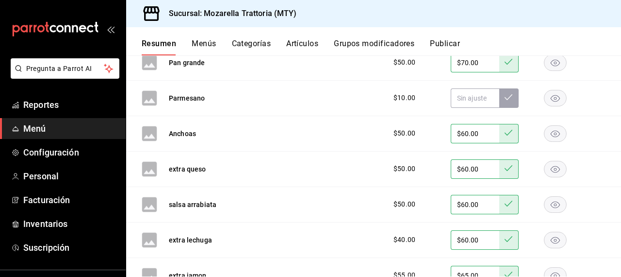
click at [441, 40] on button "Publicar" at bounding box center [445, 47] width 30 height 16
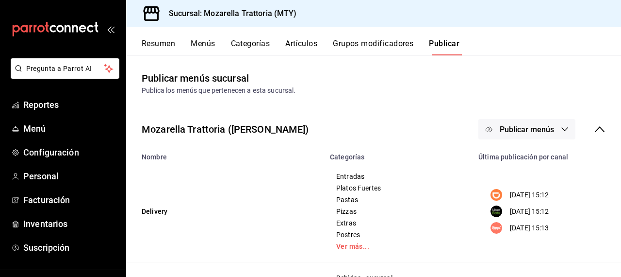
click at [563, 130] on icon "button" at bounding box center [565, 129] width 8 height 8
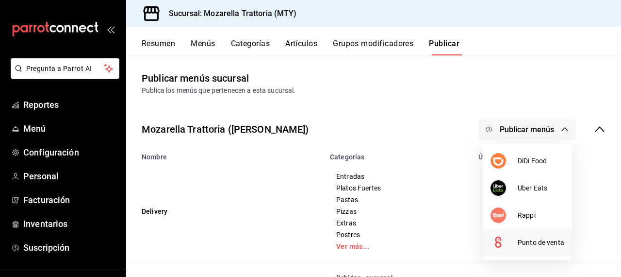
click at [524, 241] on span "Punto de venta" at bounding box center [541, 242] width 47 height 10
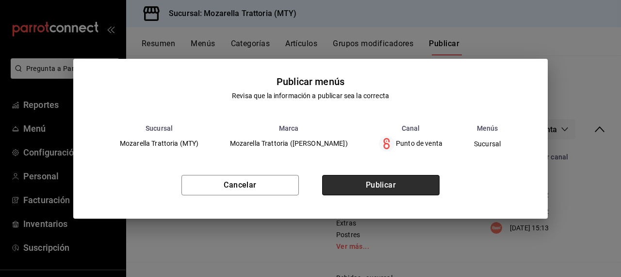
click at [421, 187] on button "Publicar" at bounding box center [380, 185] width 117 height 20
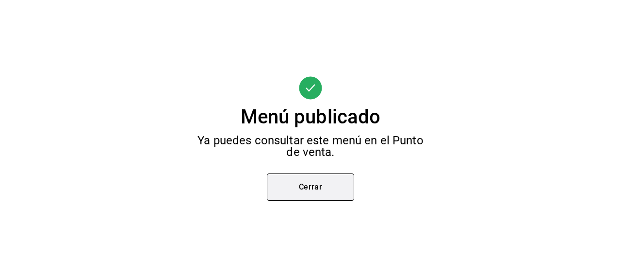
click at [313, 182] on button "Cerrar" at bounding box center [310, 186] width 87 height 27
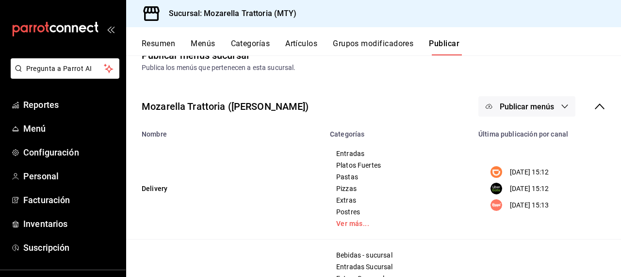
scroll to position [19, 0]
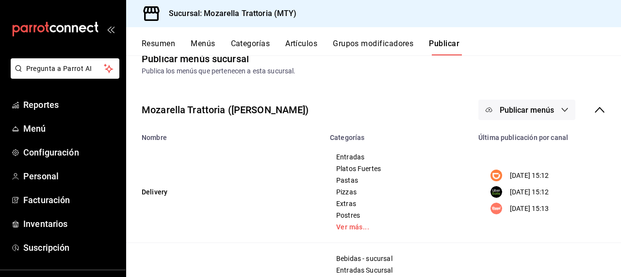
click at [565, 108] on icon "button" at bounding box center [565, 110] width 8 height 8
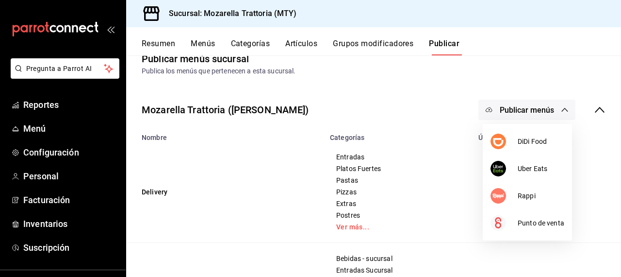
click at [41, 126] on div at bounding box center [310, 138] width 621 height 277
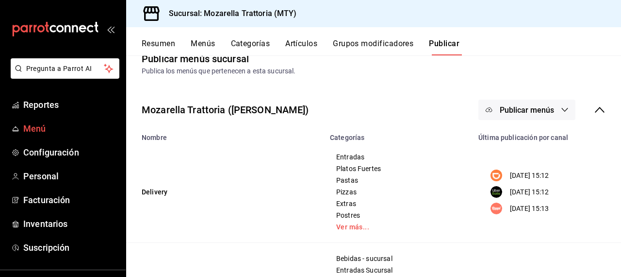
click at [41, 130] on span "Menú" at bounding box center [70, 128] width 95 height 13
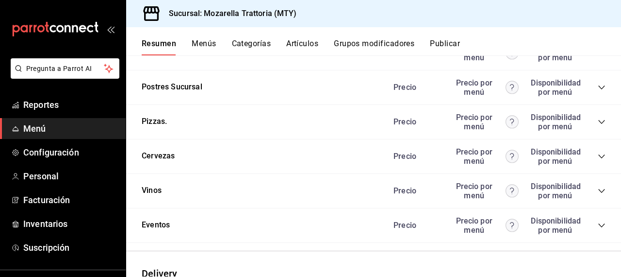
scroll to position [2178, 0]
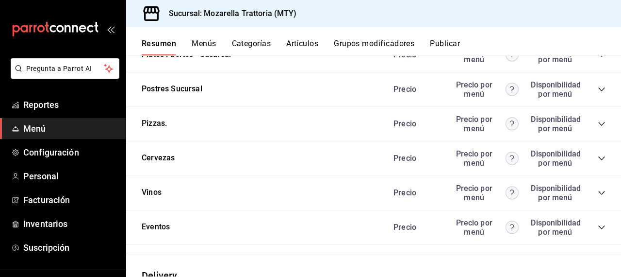
click at [601, 120] on icon "collapse-category-row" at bounding box center [602, 124] width 8 height 8
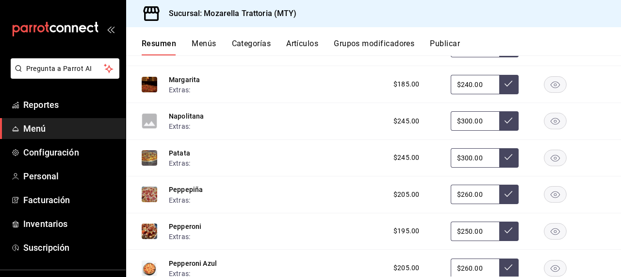
scroll to position [2835, 0]
